Goal: Use online tool/utility: Utilize a website feature to perform a specific function

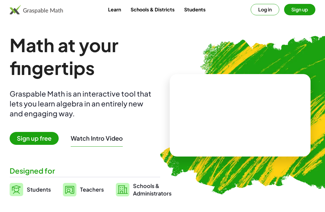
click at [238, 117] on video at bounding box center [240, 115] width 90 height 45
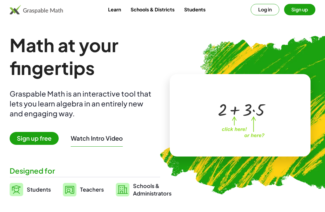
click at [82, 191] on span "Teachers" at bounding box center [92, 189] width 24 height 7
click at [75, 193] on img at bounding box center [70, 190] width 14 height 14
click at [85, 196] on link "Teachers" at bounding box center [83, 189] width 41 height 15
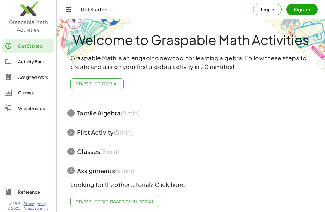
click at [269, 11] on button "Log in" at bounding box center [267, 9] width 29 height 11
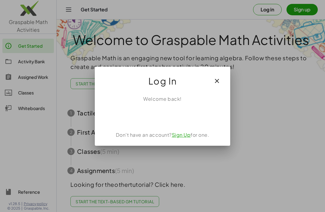
click at [181, 114] on div "ลงชื่อเข้าใช้ด้วย Google เปิดในแท็บใหม่" at bounding box center [162, 115] width 58 height 13
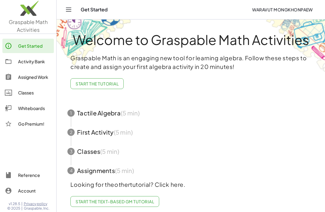
click at [28, 21] on img at bounding box center [28, 10] width 56 height 26
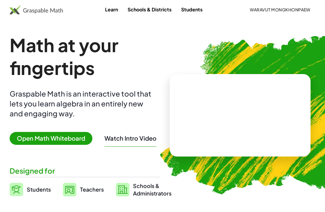
click at [29, 139] on span "Open Math Whiteboard" at bounding box center [51, 138] width 83 height 13
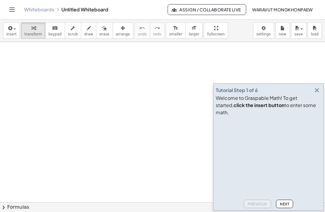
click at [9, 31] on icon "button" at bounding box center [9, 28] width 5 height 7
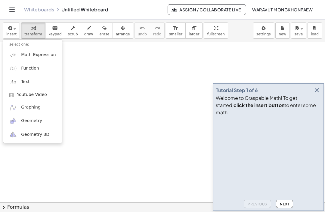
click at [25, 58] on link "Math Expression" at bounding box center [32, 55] width 59 height 14
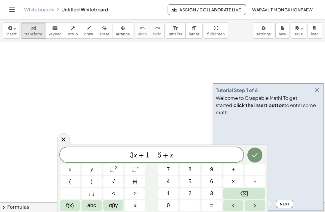
click at [246, 198] on button "Backspace" at bounding box center [244, 194] width 42 height 11
click at [241, 198] on button "Backspace" at bounding box center [244, 194] width 42 height 11
click at [216, 154] on span "3 x + 1 = ​" at bounding box center [151, 155] width 183 height 8
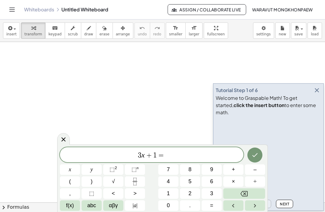
click at [246, 196] on icon "Backspace" at bounding box center [243, 194] width 7 height 7
click at [246, 195] on icon "Backspace" at bounding box center [243, 194] width 7 height 7
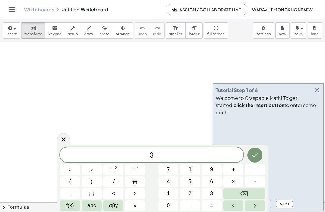
click at [246, 195] on icon "Backspace" at bounding box center [243, 193] width 7 height 5
click at [246, 193] on icon "Backspace" at bounding box center [243, 193] width 7 height 5
click at [258, 170] on button "–" at bounding box center [255, 170] width 20 height 11
click at [136, 182] on icon "Fraction" at bounding box center [135, 182] width 8 height 8
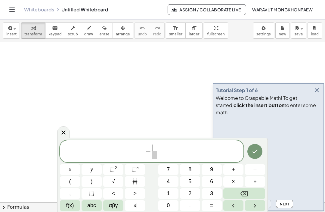
click at [191, 181] on button "5" at bounding box center [190, 182] width 20 height 11
click at [212, 170] on span "9" at bounding box center [211, 170] width 3 height 8
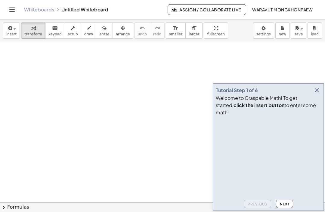
click at [313, 95] on button "button" at bounding box center [316, 90] width 8 height 8
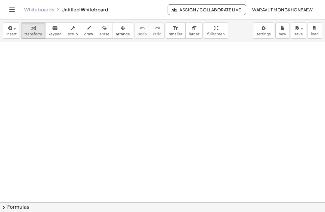
click at [11, 12] on icon "Toggle navigation" at bounding box center [11, 9] width 7 height 7
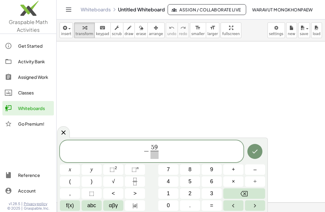
click at [247, 194] on icon "Backspace" at bounding box center [243, 194] width 7 height 7
click at [248, 194] on button "Backspace" at bounding box center [244, 194] width 42 height 11
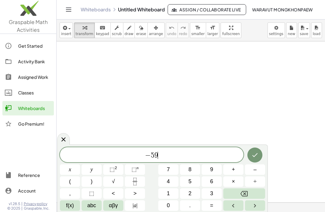
click at [249, 194] on button "Backspace" at bounding box center [244, 194] width 42 height 11
click at [135, 184] on icon "Fraction" at bounding box center [135, 182] width 8 height 8
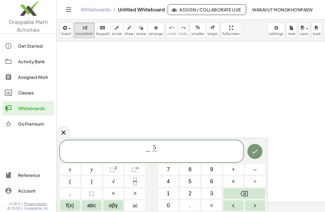
click at [192, 171] on button "8" at bounding box center [190, 170] width 20 height 11
click at [255, 207] on icon "Right arrow" at bounding box center [254, 206] width 7 height 7
click at [70, 181] on span "(" at bounding box center [70, 182] width 2 height 8
click at [212, 192] on span "3" at bounding box center [211, 194] width 3 height 8
click at [69, 168] on span "x" at bounding box center [70, 170] width 2 height 8
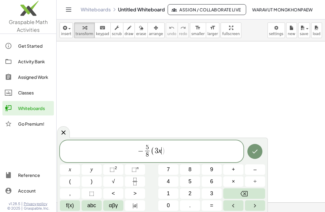
click at [252, 172] on button "–" at bounding box center [255, 170] width 20 height 11
click at [250, 192] on button "Backspace" at bounding box center [244, 194] width 42 height 11
click at [231, 170] on span "+" at bounding box center [232, 170] width 3 height 8
click at [192, 181] on button "5" at bounding box center [190, 182] width 20 height 11
click at [93, 179] on button ")" at bounding box center [91, 182] width 20 height 11
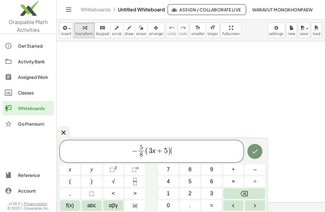
click at [254, 168] on span "–" at bounding box center [254, 170] width 3 height 8
click at [212, 181] on span "6" at bounding box center [211, 182] width 3 height 8
click at [254, 208] on icon "Right arrow" at bounding box center [254, 206] width 7 height 7
click at [134, 181] on icon "Fraction" at bounding box center [135, 182] width 8 height 8
click at [231, 204] on icon "Left arrow" at bounding box center [232, 206] width 7 height 7
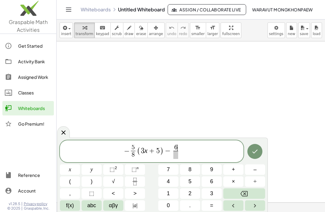
click at [236, 207] on icon "Left arrow" at bounding box center [232, 206] width 7 height 7
click at [256, 209] on icon "Right arrow" at bounding box center [254, 206] width 7 height 7
click at [257, 208] on icon "Right arrow" at bounding box center [254, 206] width 7 height 7
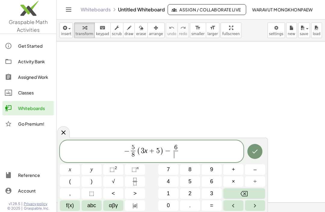
click at [248, 196] on button "Backspace" at bounding box center [244, 194] width 42 height 11
click at [209, 183] on button "6" at bounding box center [211, 182] width 20 height 11
click at [255, 209] on icon "Right arrow" at bounding box center [254, 206] width 7 height 7
click at [136, 181] on icon "Fraction" at bounding box center [135, 182] width 8 height 8
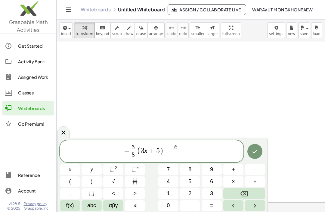
click at [233, 210] on button "Left arrow" at bounding box center [233, 206] width 20 height 11
click at [231, 208] on icon "Left arrow" at bounding box center [232, 206] width 7 height 7
click at [210, 182] on span "6" at bounding box center [211, 182] width 3 height 8
click at [254, 206] on icon "Right arrow" at bounding box center [254, 206] width 7 height 7
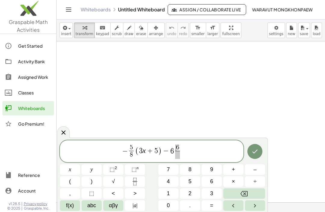
click at [254, 206] on icon "Right arrow" at bounding box center [254, 206] width 7 height 7
click at [253, 192] on button "Backspace" at bounding box center [244, 194] width 42 height 11
click at [231, 208] on icon "Left arrow" at bounding box center [232, 206] width 7 height 7
click at [255, 208] on icon "Right arrow" at bounding box center [254, 206] width 7 height 7
click at [248, 194] on button "Backspace" at bounding box center [244, 194] width 42 height 11
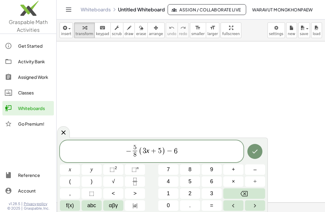
click at [248, 196] on button "Backspace" at bounding box center [244, 194] width 42 height 11
click at [134, 178] on button "Fraction" at bounding box center [135, 182] width 20 height 11
click at [190, 196] on span "2" at bounding box center [189, 194] width 3 height 8
click at [193, 182] on button "5" at bounding box center [190, 182] width 20 height 11
click at [255, 206] on icon "Right arrow" at bounding box center [254, 206] width 7 height 7
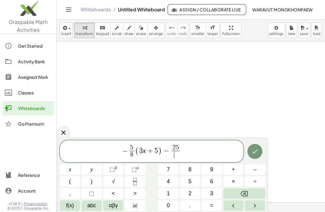
click at [169, 181] on span "4" at bounding box center [167, 182] width 3 height 8
click at [255, 209] on icon "Right arrow" at bounding box center [254, 206] width 7 height 7
click at [212, 206] on span "=" at bounding box center [211, 206] width 3 height 8
click at [136, 179] on icon "Fraction" at bounding box center [135, 182] width 8 height 8
click at [172, 191] on button "1" at bounding box center [168, 194] width 20 height 11
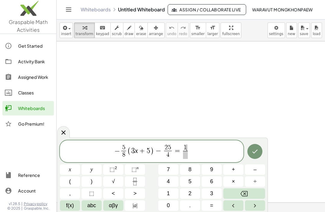
click at [191, 181] on button "5" at bounding box center [190, 182] width 20 height 11
click at [255, 209] on icon "Right arrow" at bounding box center [254, 206] width 7 height 7
click at [192, 195] on button "2" at bounding box center [190, 194] width 20 height 11
click at [253, 151] on icon "Done" at bounding box center [254, 151] width 7 height 7
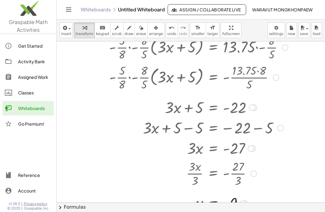
scroll to position [266, 3]
